Goal: Information Seeking & Learning: Check status

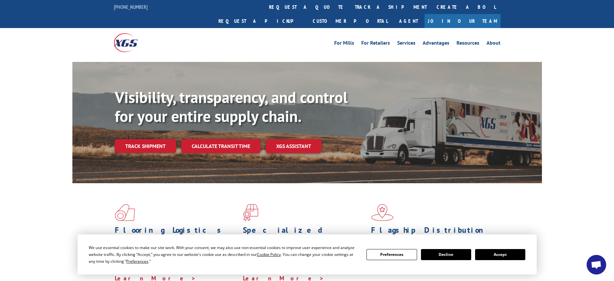
click at [156, 139] on link "Track shipment" at bounding box center [145, 146] width 61 height 14
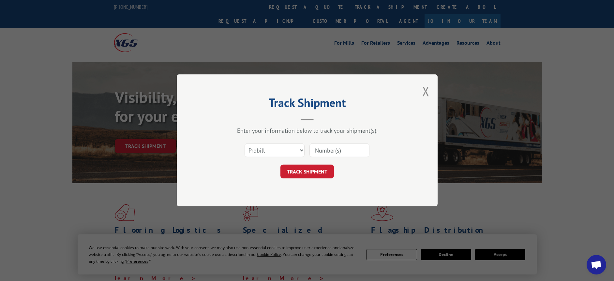
drag, startPoint x: 546, startPoint y: 271, endPoint x: 438, endPoint y: 213, distance: 122.2
click at [546, 271] on div "Track Shipment Enter your information below to track your shipment(s). Select c…" at bounding box center [307, 140] width 614 height 281
click at [426, 90] on button "Close modal" at bounding box center [425, 90] width 7 height 17
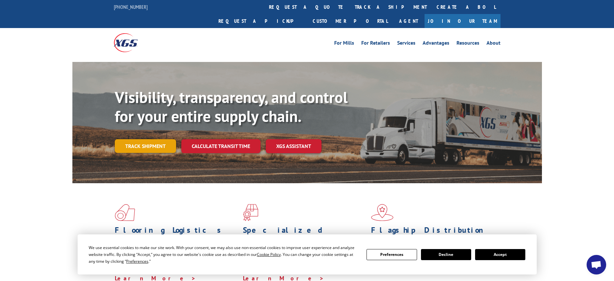
click at [153, 139] on link "Track shipment" at bounding box center [145, 146] width 61 height 14
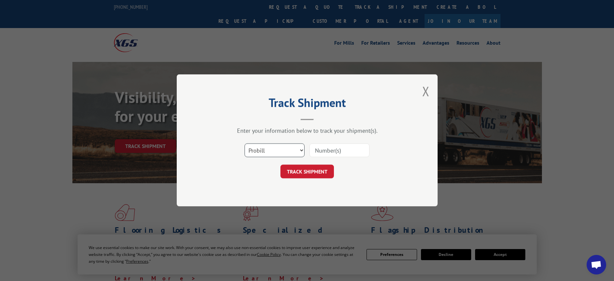
click at [244, 144] on select "Select category... Probill BOL PO" at bounding box center [274, 151] width 60 height 14
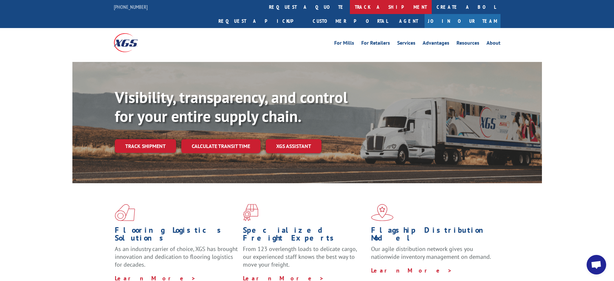
click at [350, 9] on link "track a shipment" at bounding box center [391, 7] width 82 height 14
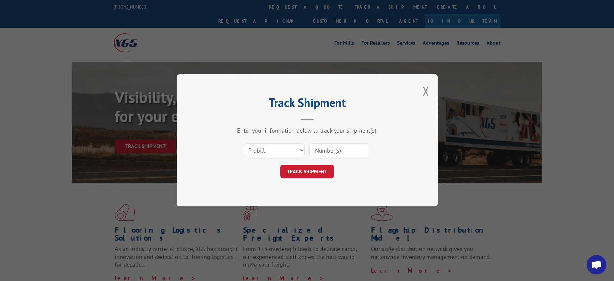
click at [328, 151] on input at bounding box center [339, 151] width 60 height 14
click at [244, 144] on select "Select category... Probill BOL PO" at bounding box center [274, 151] width 60 height 14
click option "BOL" at bounding box center [0, 0] width 0 height 0
click at [244, 144] on select "Select category... Probill BOL PO" at bounding box center [274, 151] width 60 height 14
select select "po"
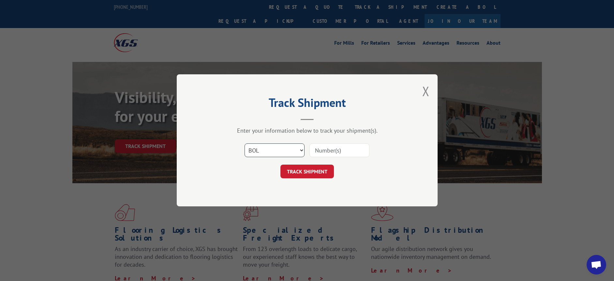
click option "PO" at bounding box center [0, 0] width 0 height 0
click at [320, 146] on input at bounding box center [339, 151] width 60 height 14
type input "JLBrewerDesigns"
click at [289, 173] on button "TRACK SHIPMENT" at bounding box center [306, 172] width 53 height 14
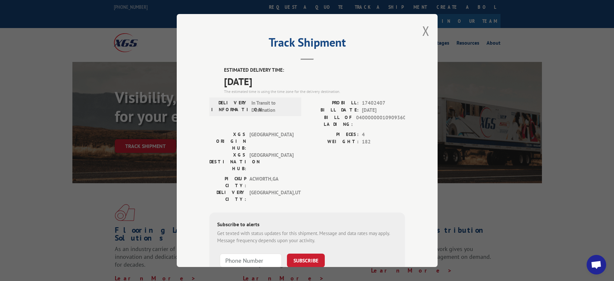
drag, startPoint x: 430, startPoint y: 27, endPoint x: 414, endPoint y: 32, distance: 17.1
click at [427, 28] on div "Track Shipment ESTIMATED DELIVERY TIME: 09/18/2025 The estimated time is using …" at bounding box center [307, 140] width 261 height 253
click at [424, 32] on button "Close modal" at bounding box center [425, 30] width 7 height 17
